Goal: Transaction & Acquisition: Purchase product/service

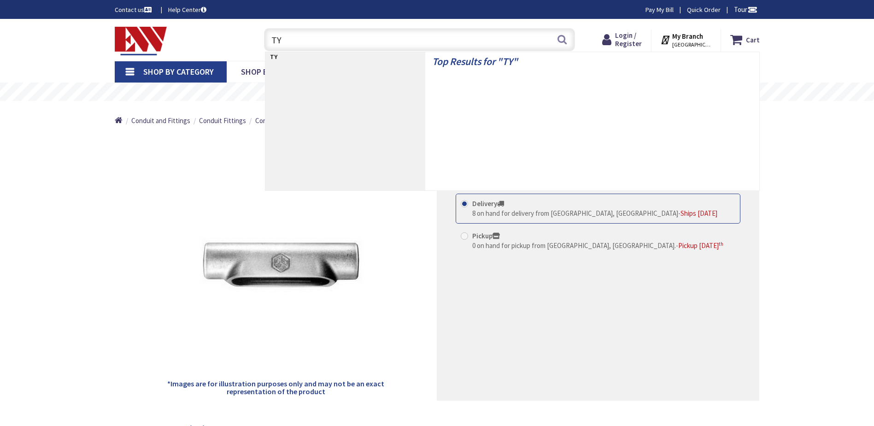
type input "T"
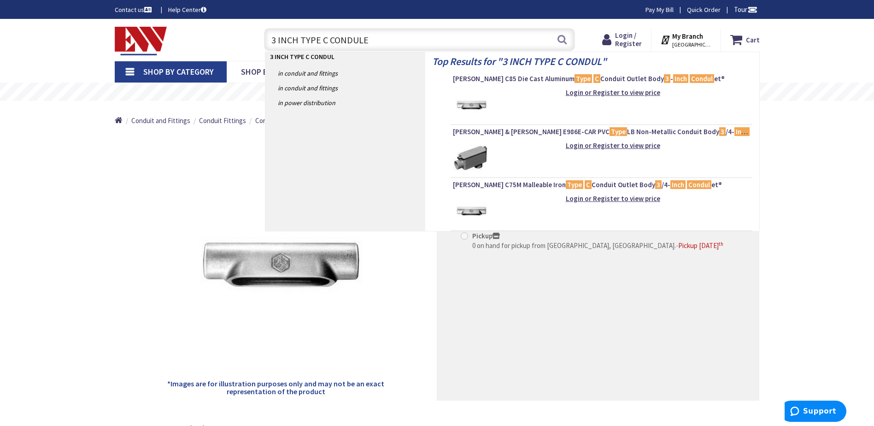
type input "3 INCH TYPE C CONDULET"
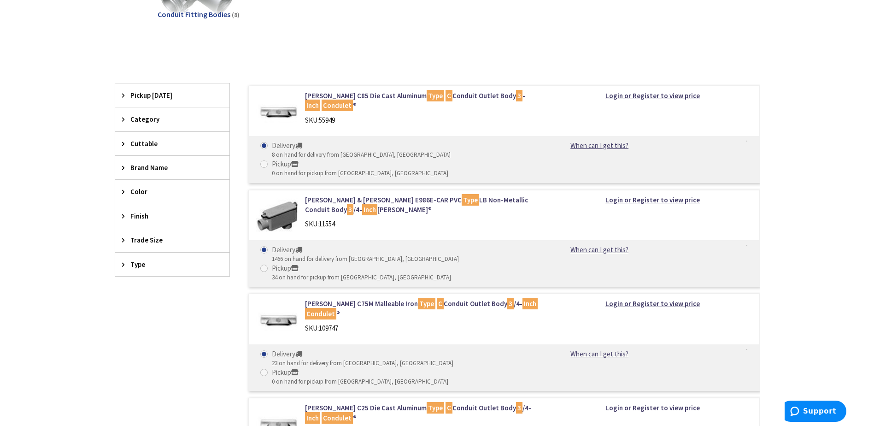
scroll to position [369, 0]
